Goal: Task Accomplishment & Management: Manage account settings

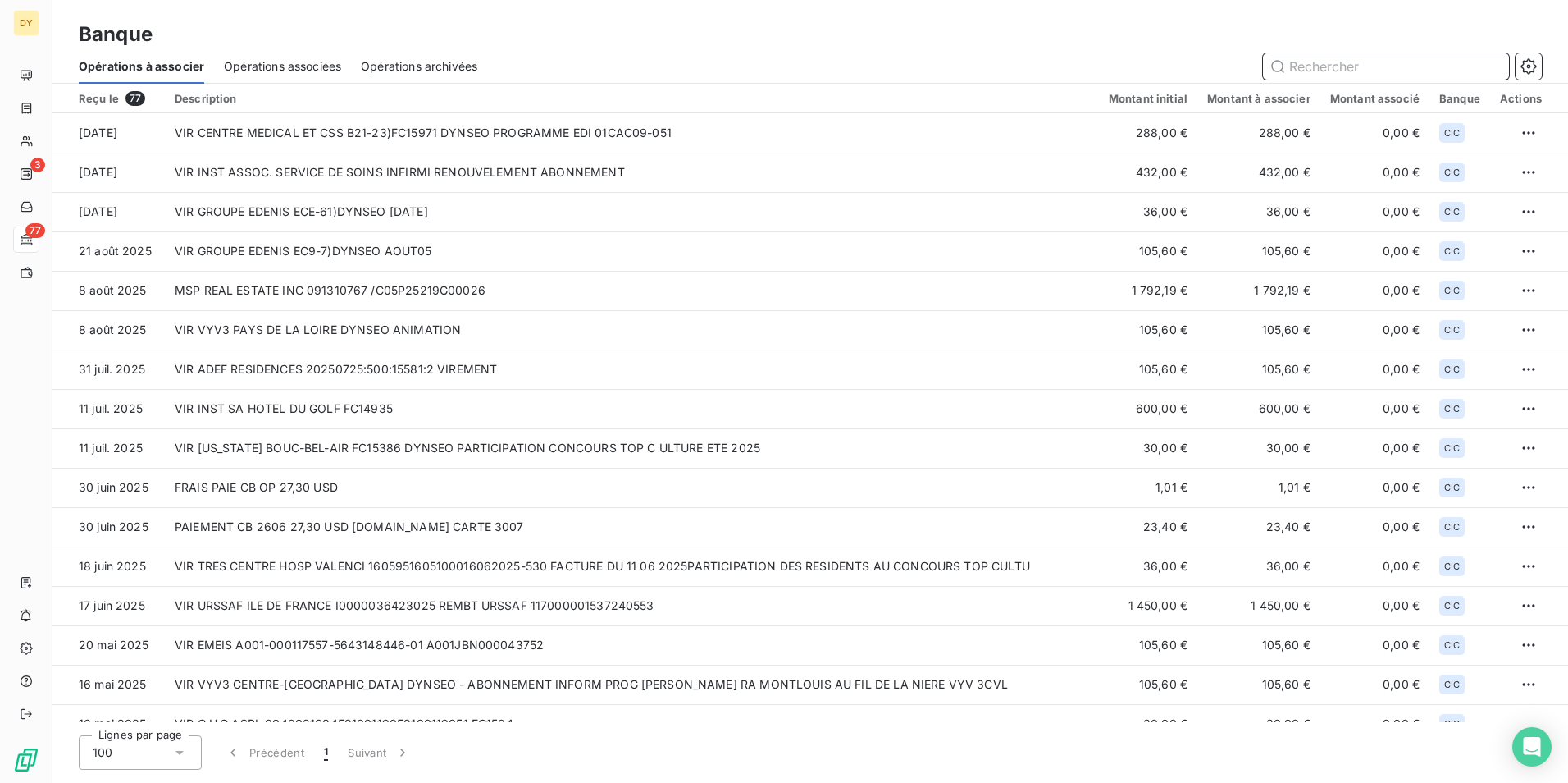
click at [326, 70] on span "Opérations associées" at bounding box center [282, 66] width 117 height 17
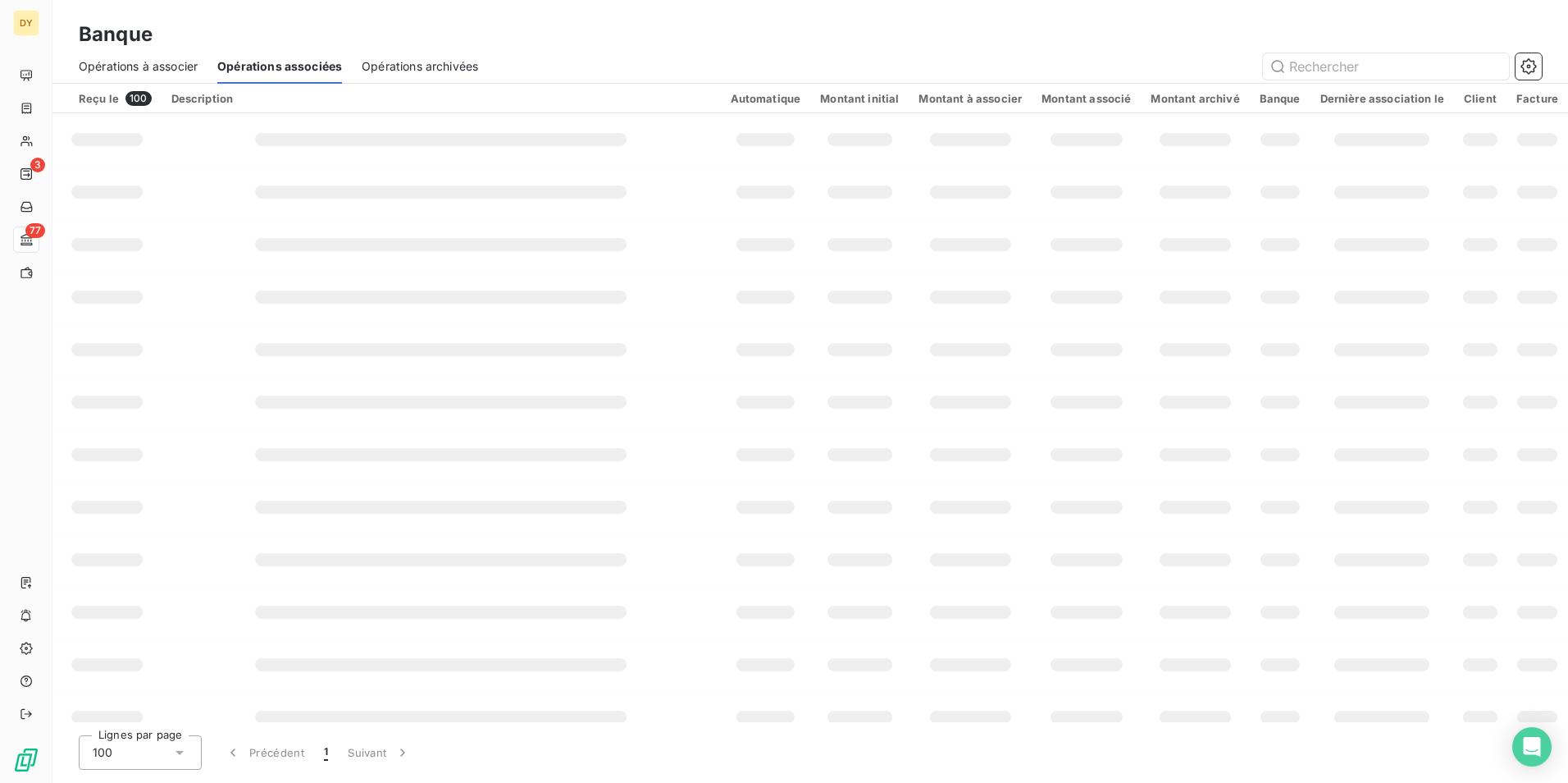
click at [183, 67] on span "Opérations à associer" at bounding box center [139, 66] width 119 height 17
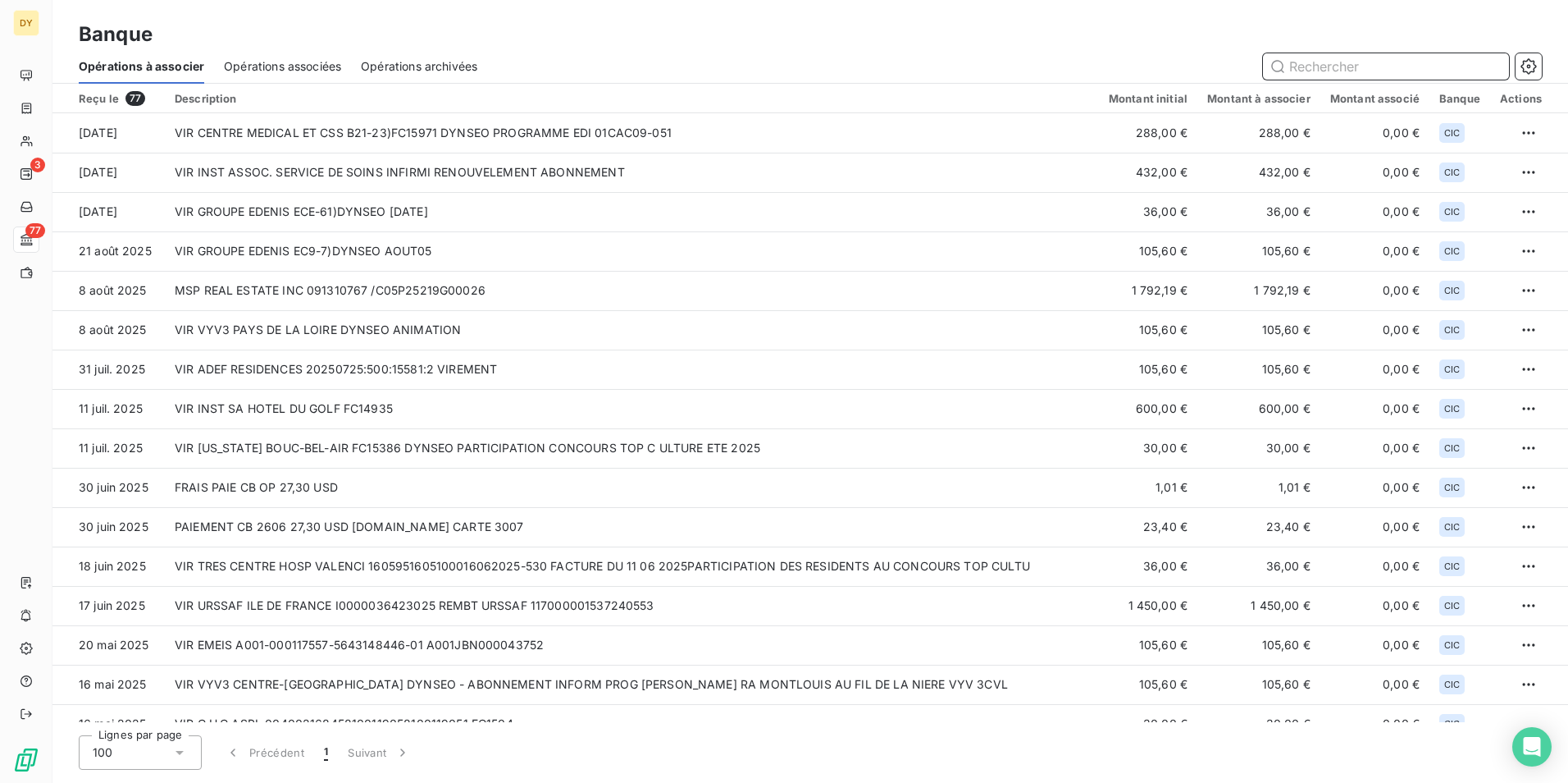
click at [244, 54] on div "Opérations associées" at bounding box center [282, 65] width 117 height 34
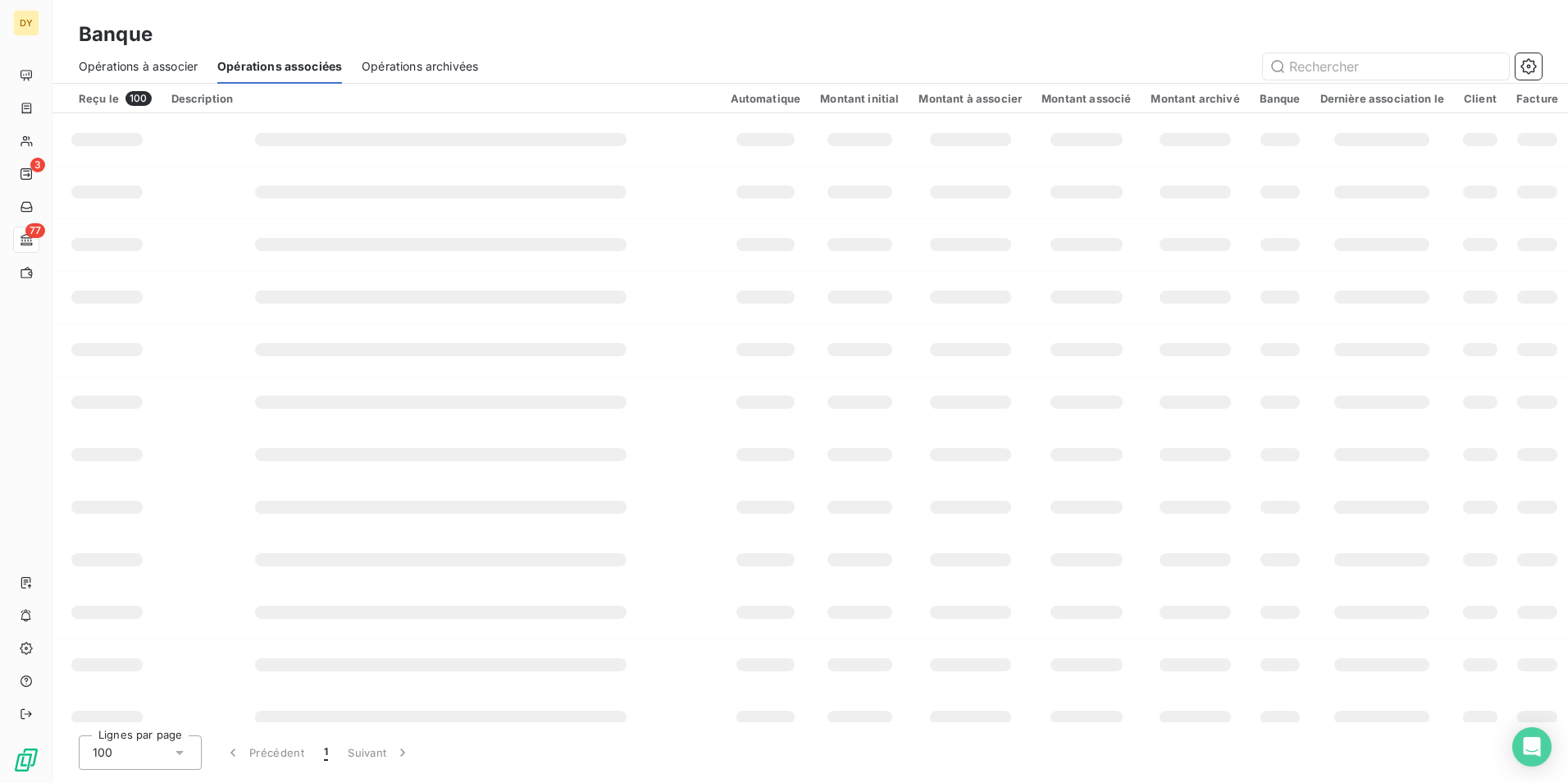
click at [179, 59] on span "Opérations à associer" at bounding box center [139, 66] width 119 height 17
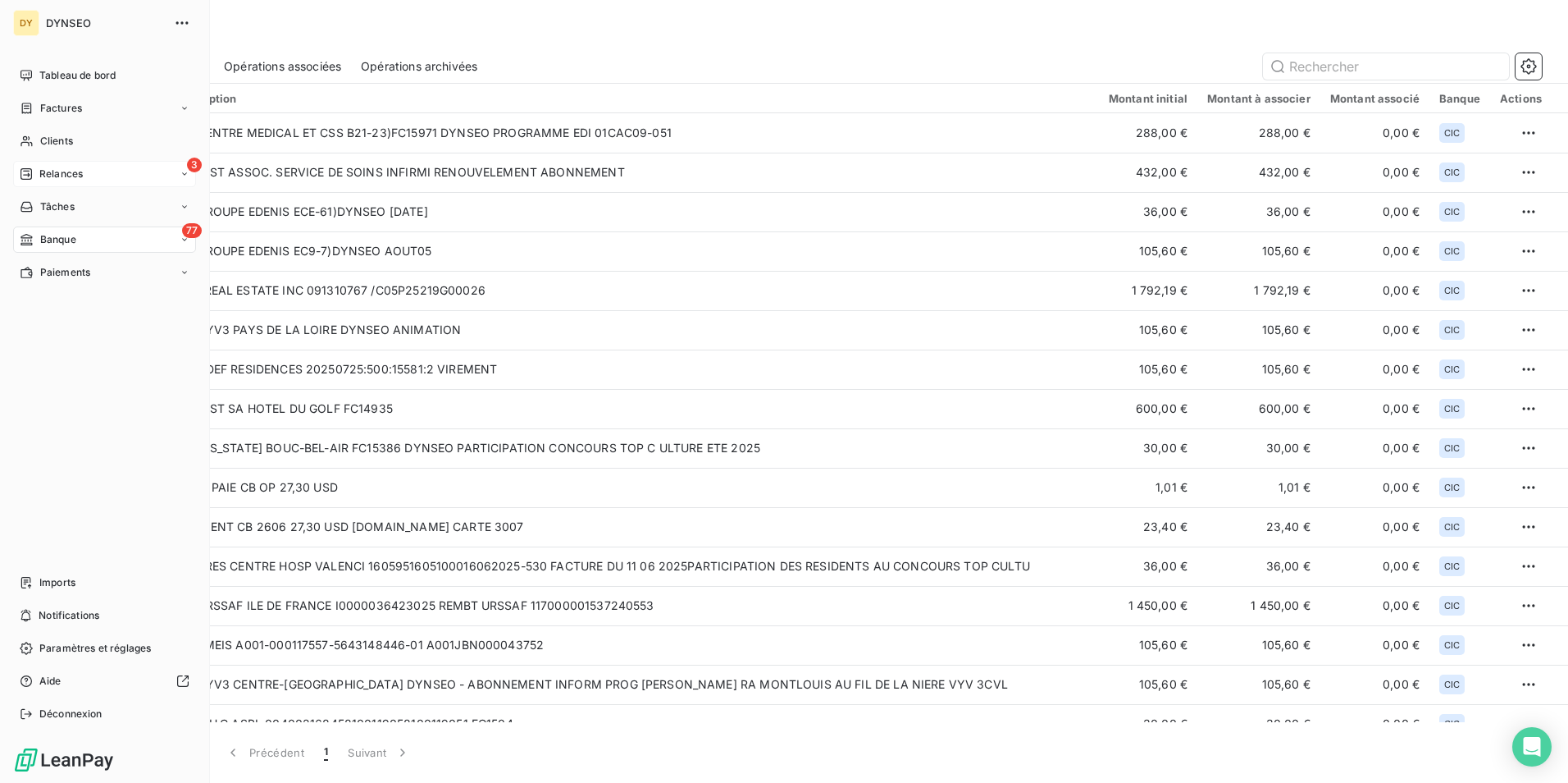
click at [33, 172] on div "Relances" at bounding box center [51, 174] width 63 height 15
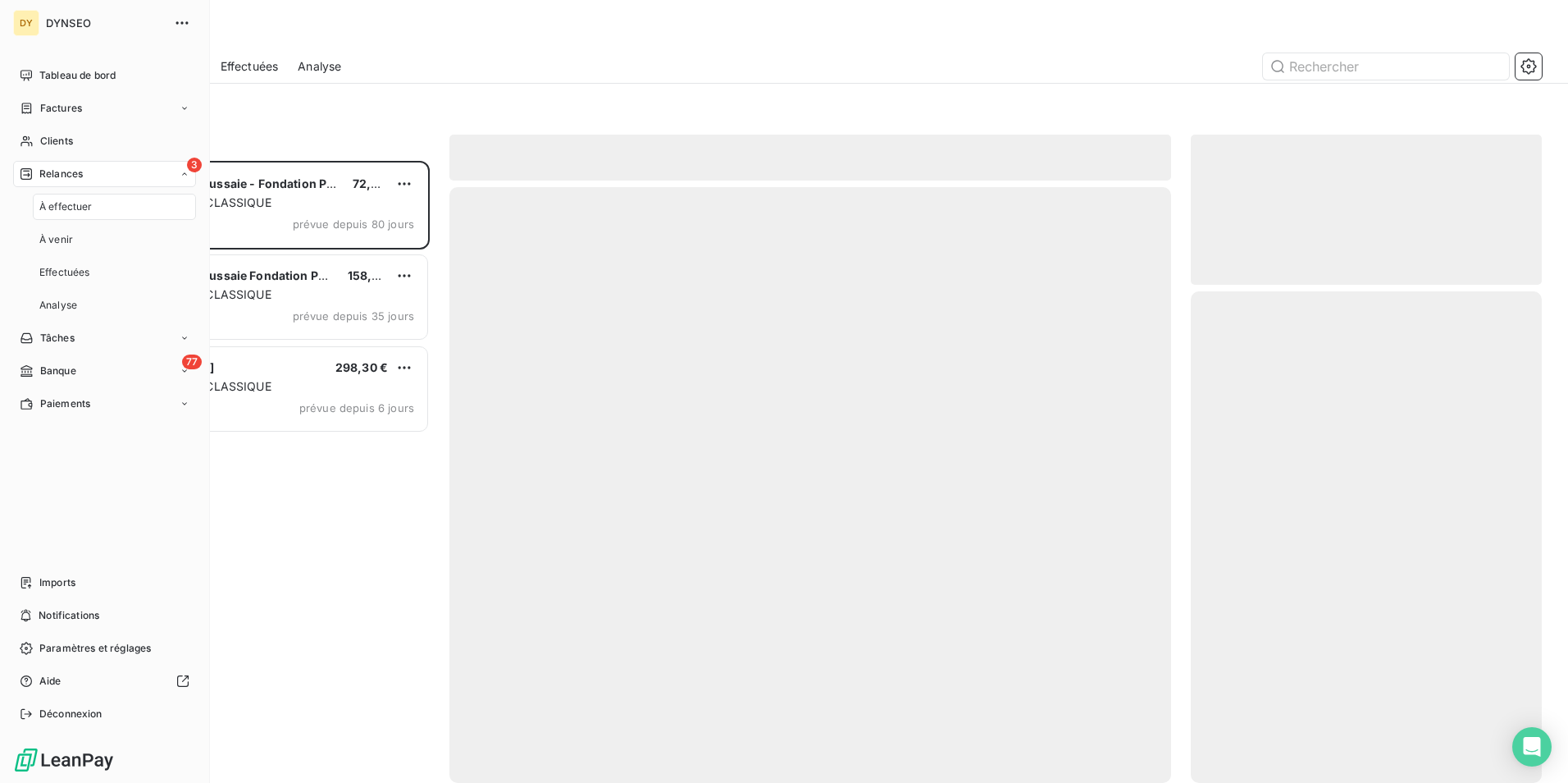
scroll to position [609, 339]
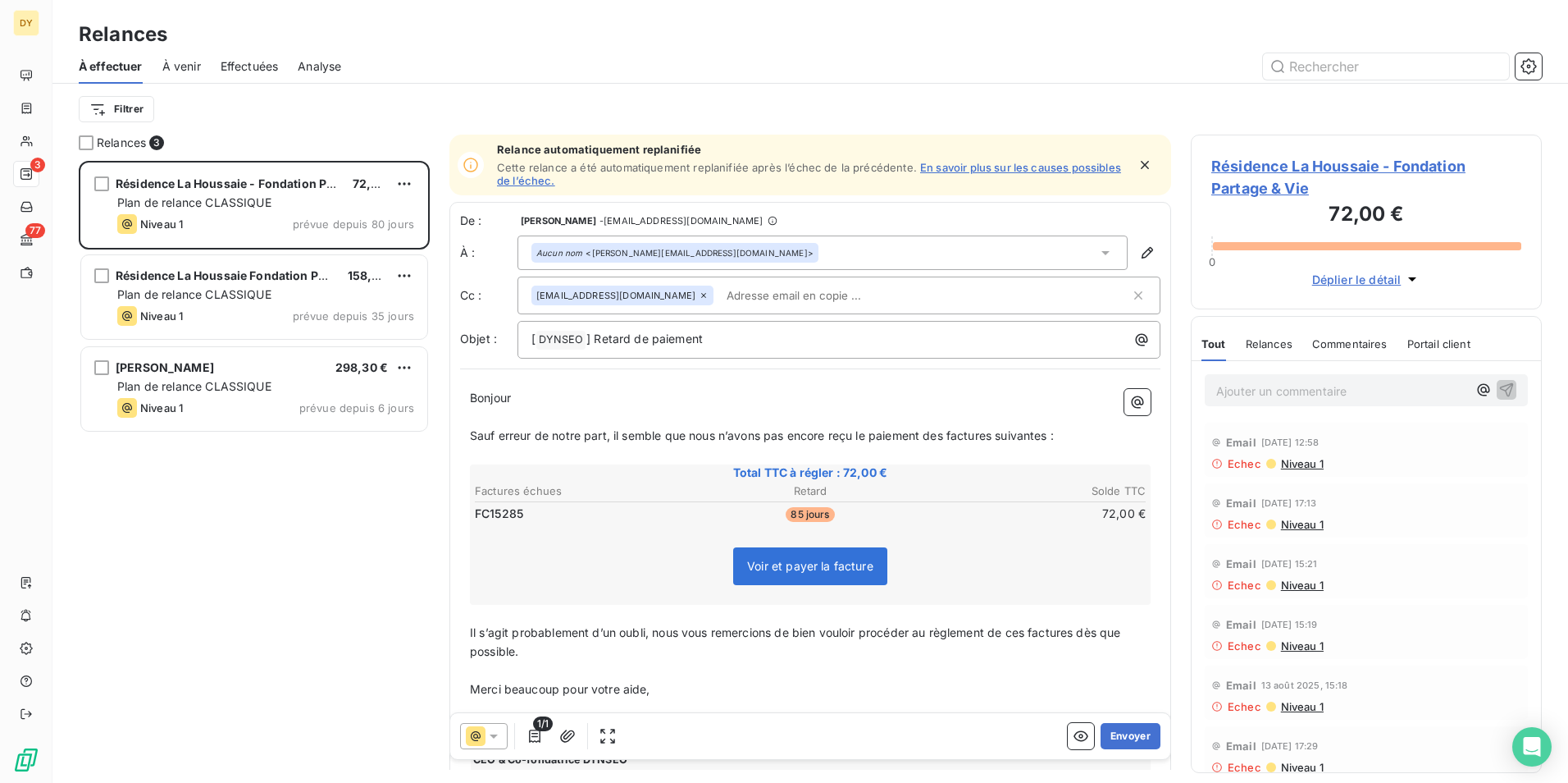
click at [178, 66] on span "À venir" at bounding box center [181, 66] width 38 height 17
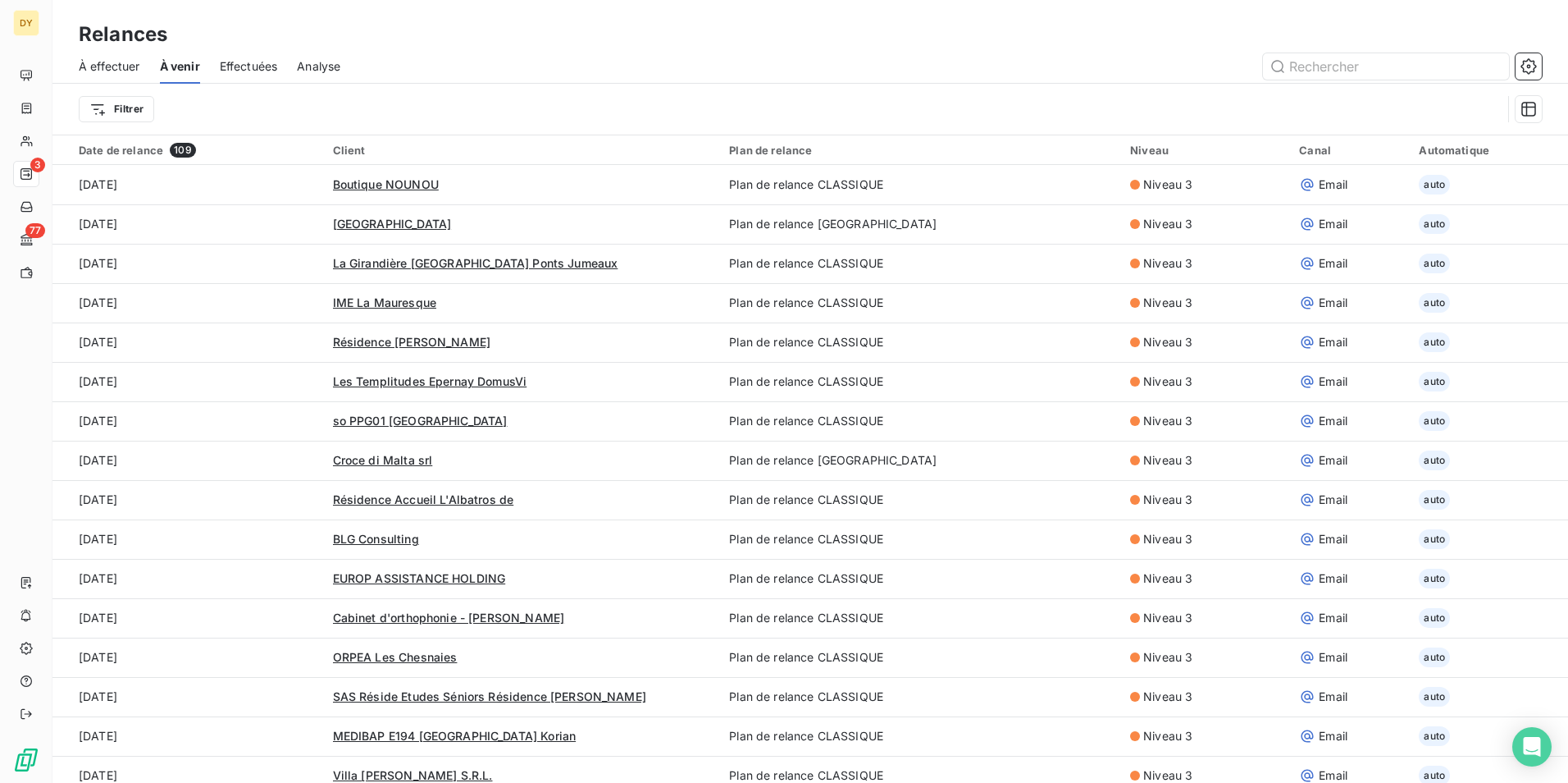
click at [118, 75] on div "À effectuer" at bounding box center [109, 65] width 61 height 34
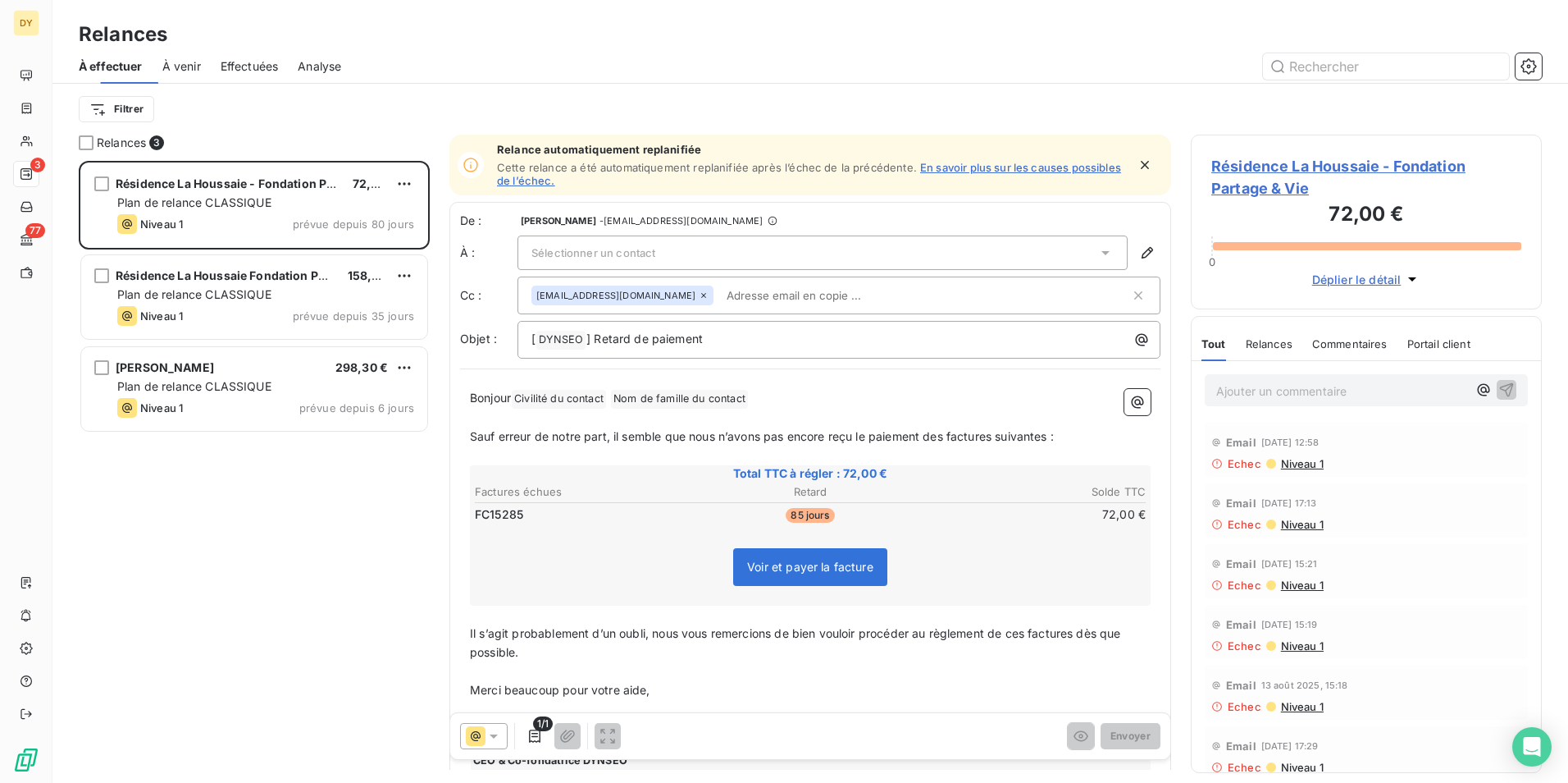
scroll to position [609, 339]
